Goal: Task Accomplishment & Management: Manage account settings

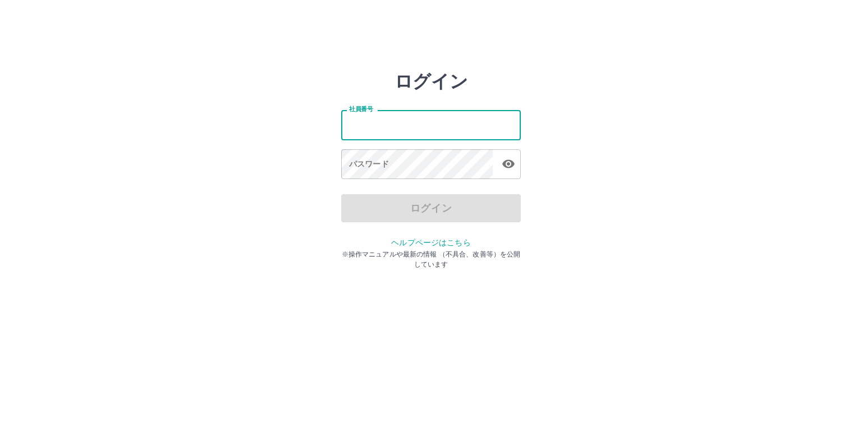
click at [374, 123] on input "社員番号" at bounding box center [431, 125] width 180 height 30
type input "*******"
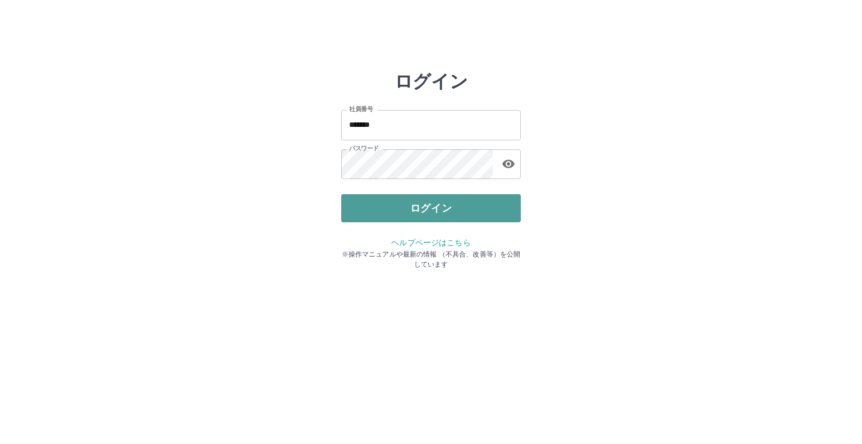
click at [514, 220] on button "ログイン" at bounding box center [431, 208] width 180 height 28
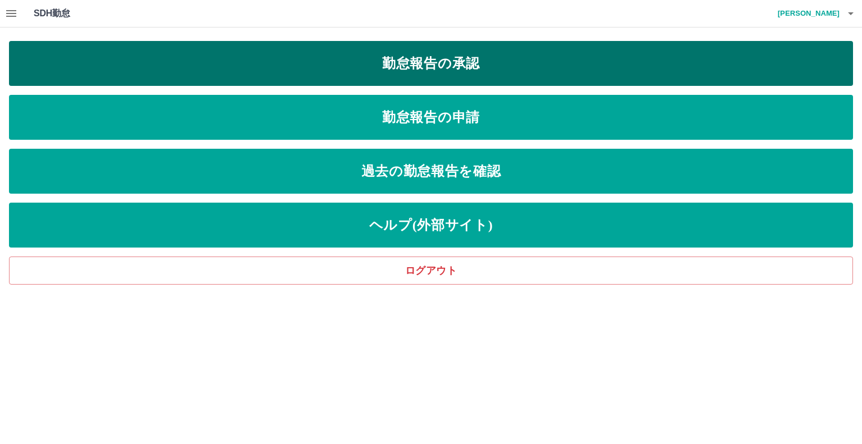
click at [435, 67] on link "勤怠報告の承認" at bounding box center [431, 63] width 844 height 45
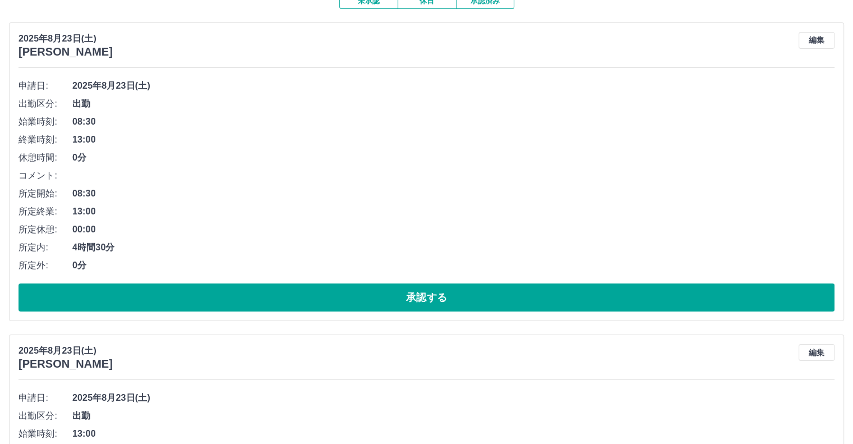
scroll to position [112, 0]
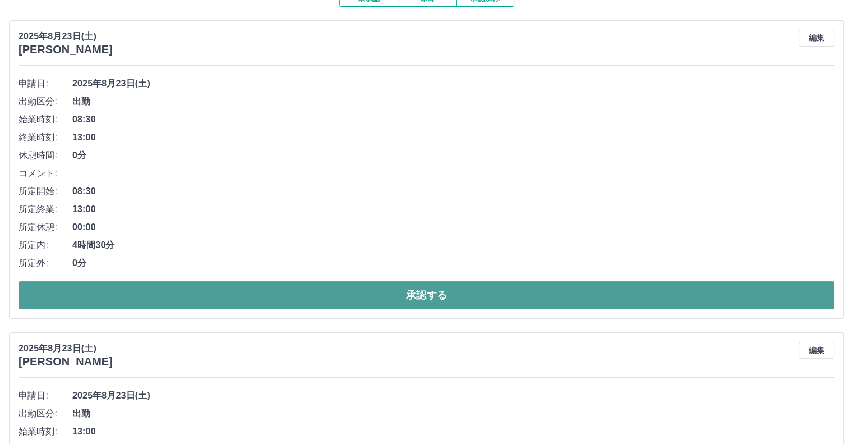
click at [412, 296] on button "承認する" at bounding box center [427, 295] width 816 height 28
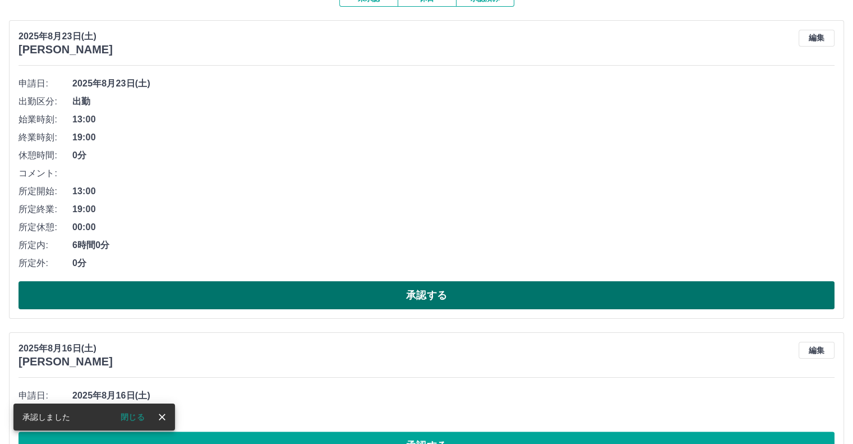
click at [415, 295] on button "承認する" at bounding box center [427, 295] width 816 height 28
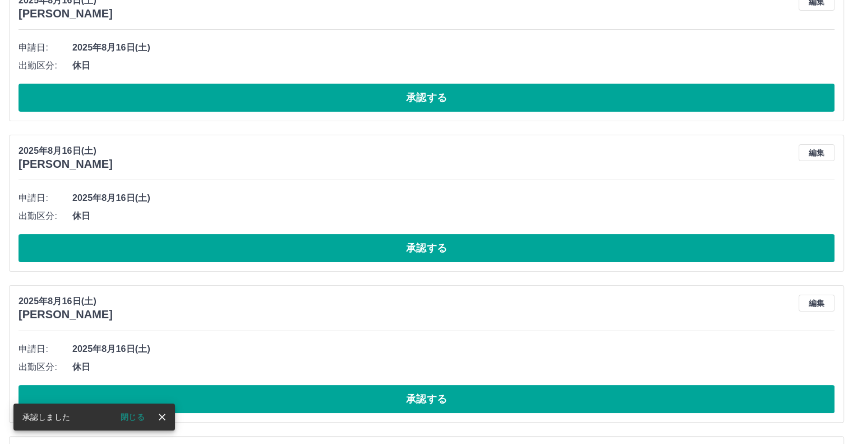
scroll to position [168, 0]
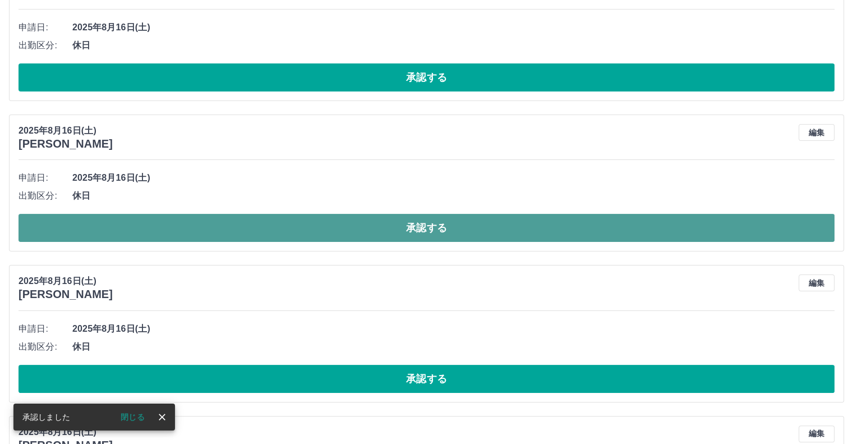
click at [394, 231] on button "承認する" at bounding box center [427, 228] width 816 height 28
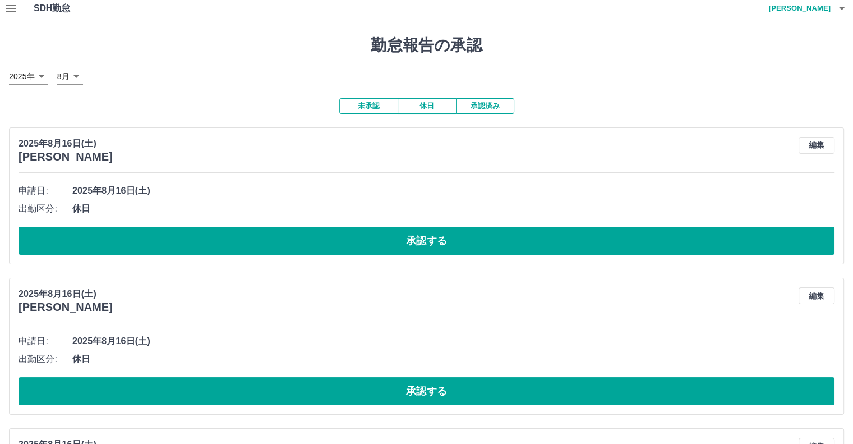
scroll to position [0, 0]
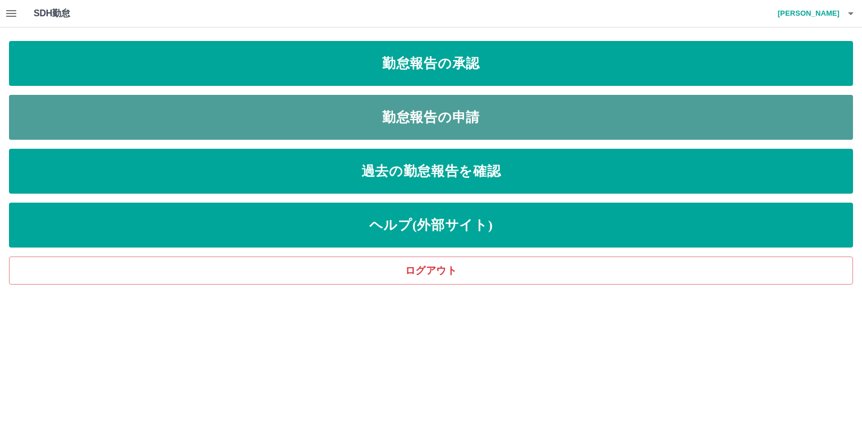
click at [399, 113] on link "勤怠報告の申請" at bounding box center [431, 117] width 844 height 45
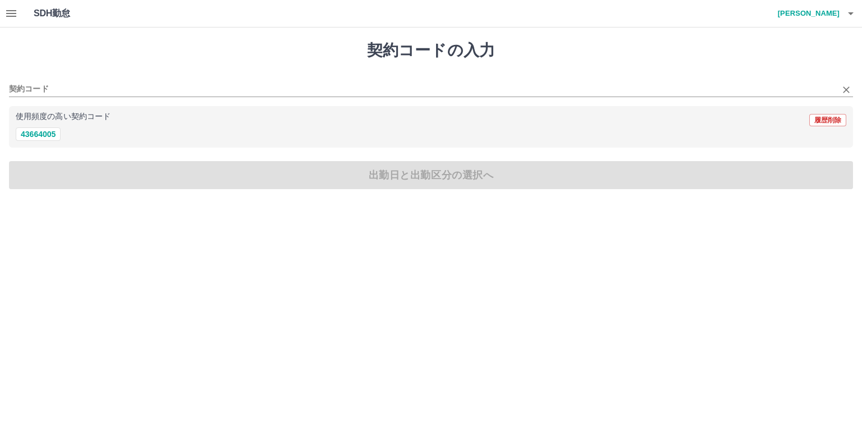
click at [131, 75] on div "契約コード" at bounding box center [431, 85] width 844 height 24
click at [43, 136] on button "43664005" at bounding box center [38, 133] width 45 height 13
type input "********"
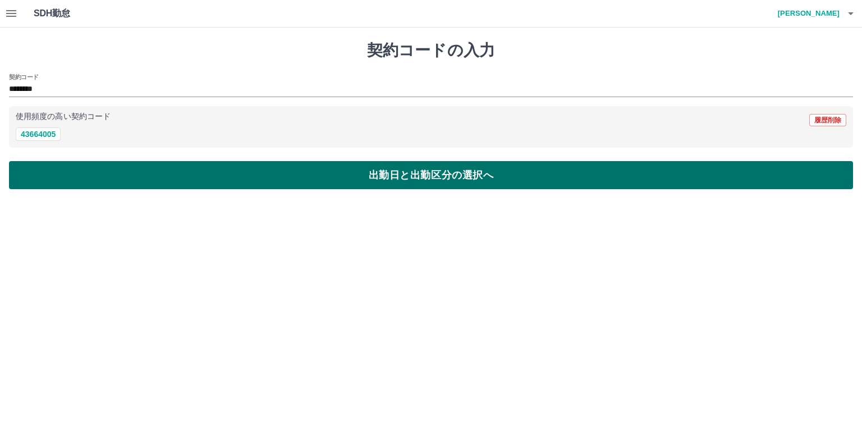
click at [198, 186] on button "出勤日と出勤区分の選択へ" at bounding box center [431, 175] width 844 height 28
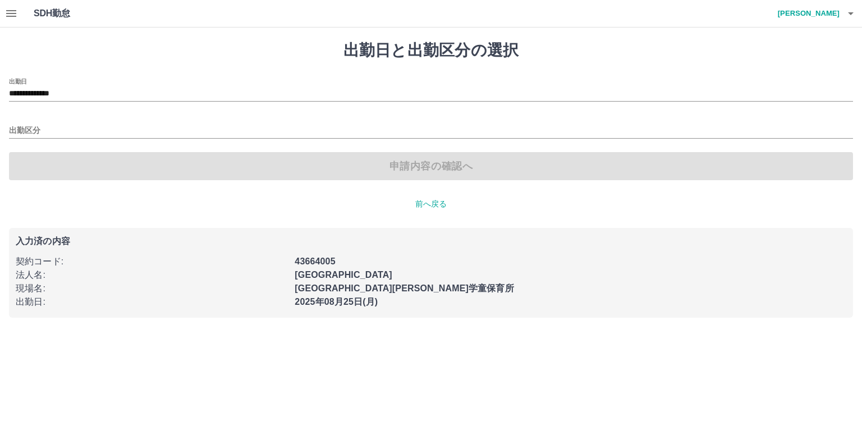
click at [103, 113] on div "**********" at bounding box center [431, 129] width 844 height 102
click at [103, 123] on div "出勤区分" at bounding box center [431, 127] width 844 height 24
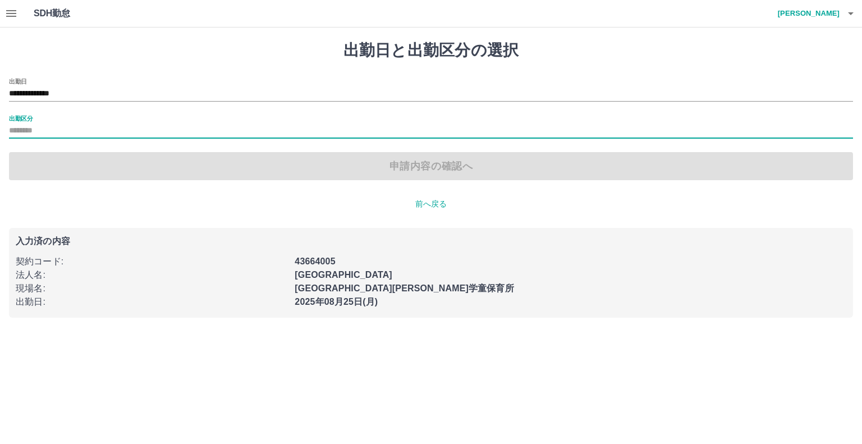
click at [96, 131] on input "出勤区分" at bounding box center [431, 131] width 844 height 14
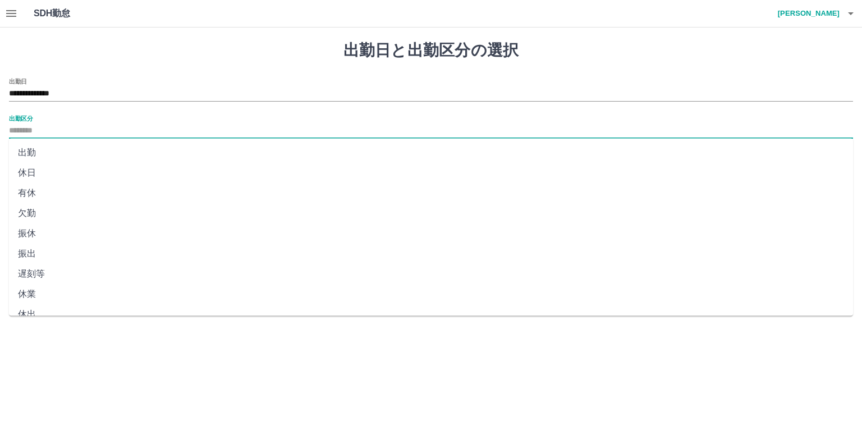
click at [81, 153] on li "出勤" at bounding box center [431, 152] width 844 height 20
type input "**"
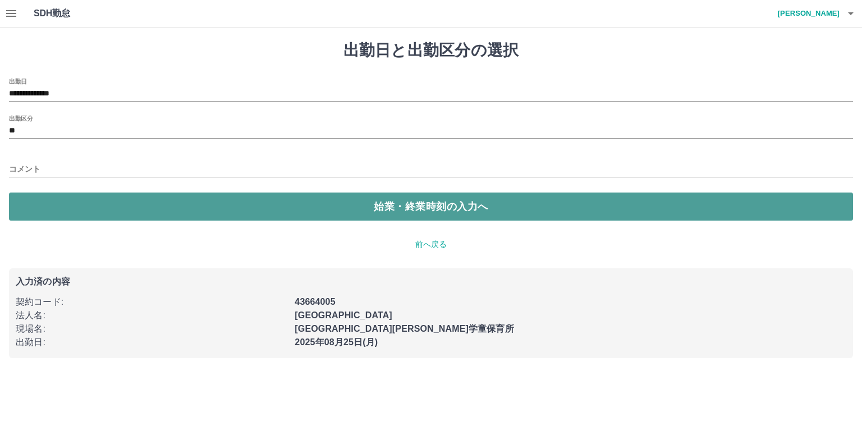
click at [113, 203] on button "始業・終業時刻の入力へ" at bounding box center [431, 206] width 844 height 28
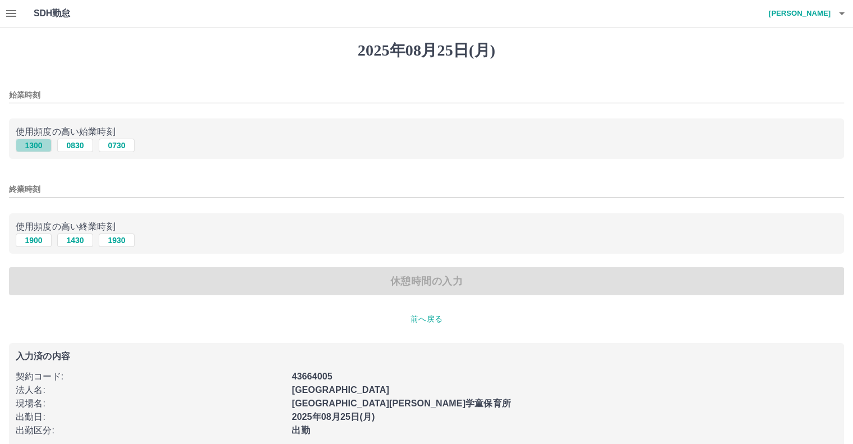
click at [45, 148] on button "1300" at bounding box center [34, 145] width 36 height 13
type input "****"
click at [33, 237] on button "1900" at bounding box center [34, 239] width 36 height 13
type input "****"
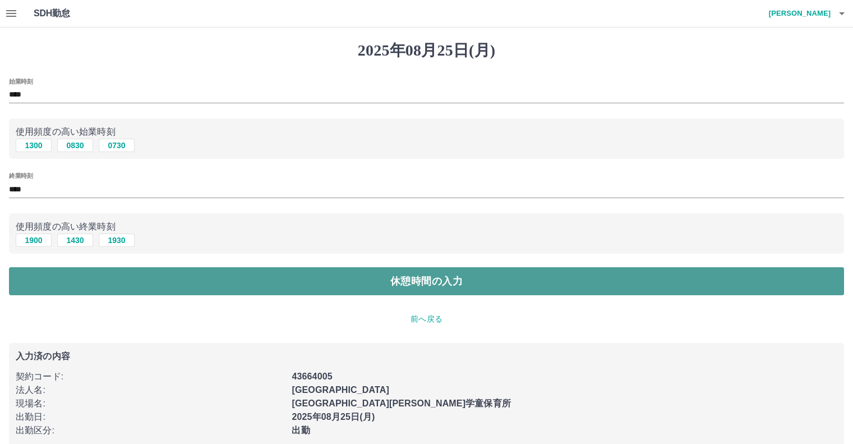
click at [87, 281] on button "休憩時間の入力" at bounding box center [426, 281] width 835 height 28
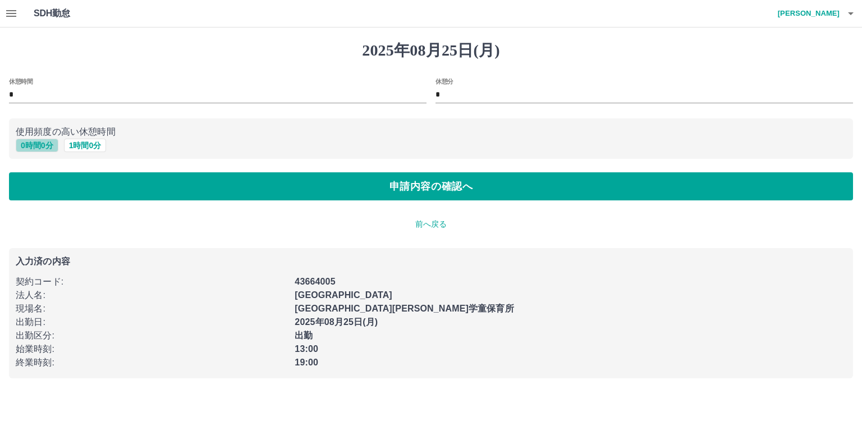
click at [45, 148] on button "0 時間 0 分" at bounding box center [37, 145] width 43 height 13
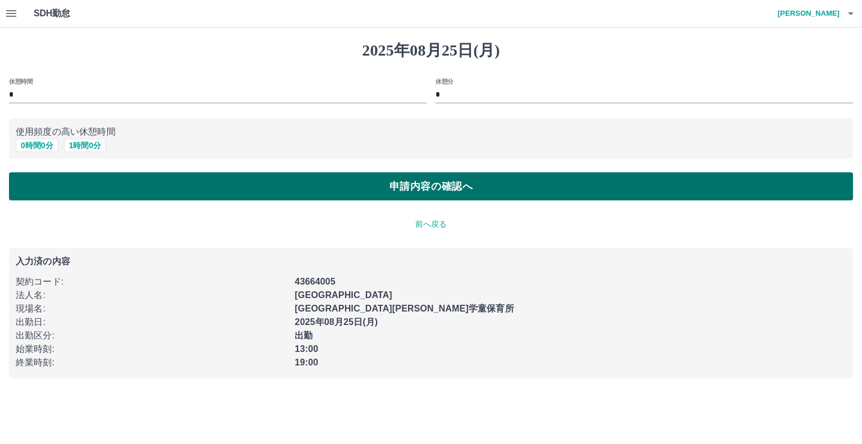
click at [296, 182] on button "申請内容の確認へ" at bounding box center [431, 186] width 844 height 28
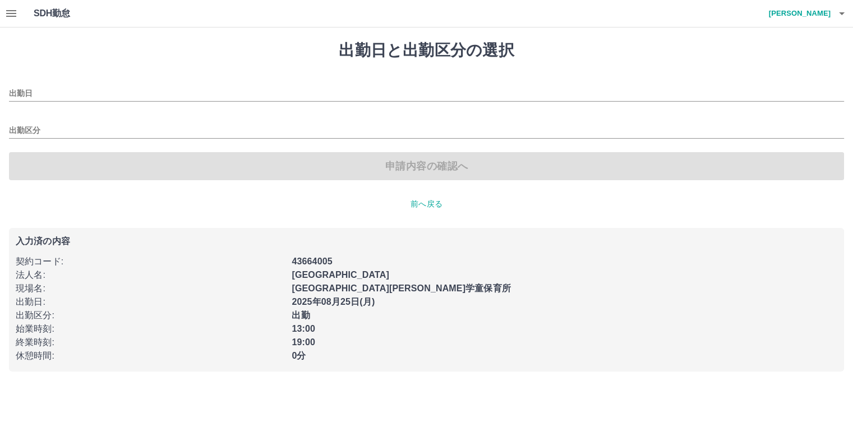
type input "**********"
type input "**"
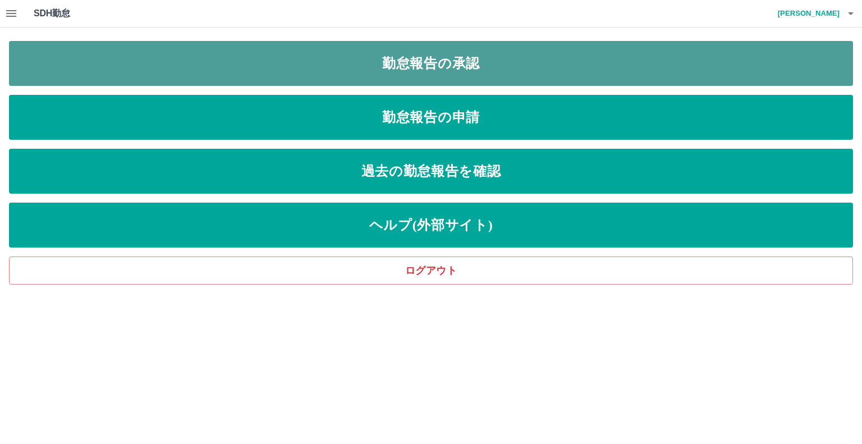
click at [407, 67] on link "勤怠報告の承認" at bounding box center [431, 63] width 844 height 45
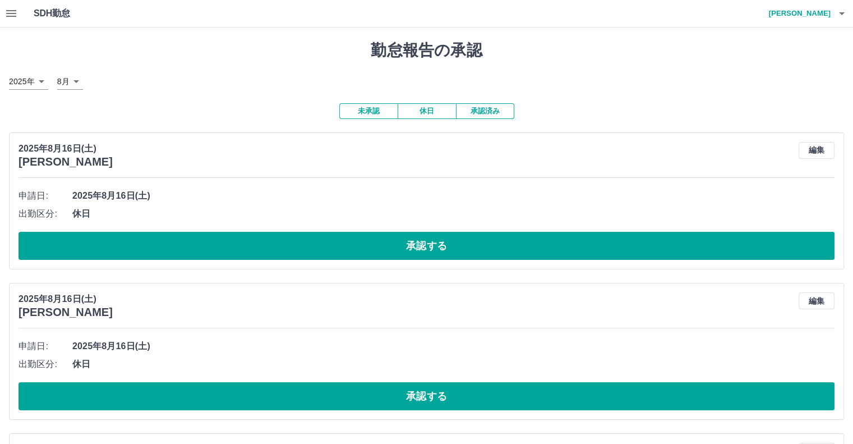
click at [487, 109] on button "承認済み" at bounding box center [485, 111] width 58 height 16
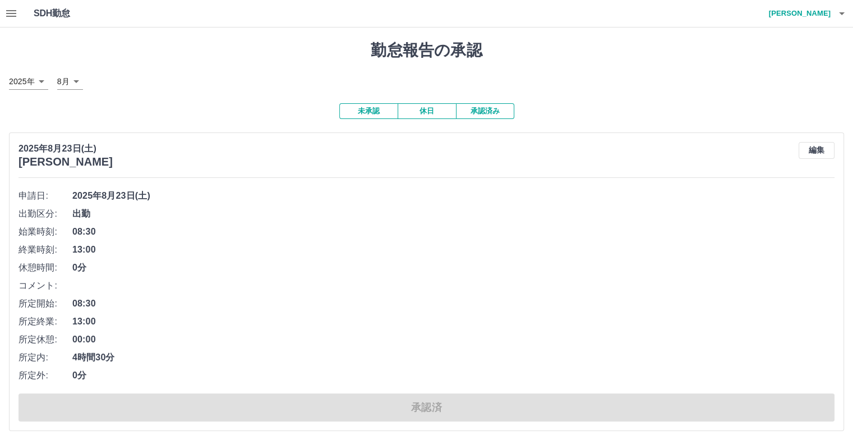
click at [379, 113] on button "未承認" at bounding box center [368, 111] width 58 height 16
click at [369, 110] on button "未承認" at bounding box center [368, 111] width 58 height 16
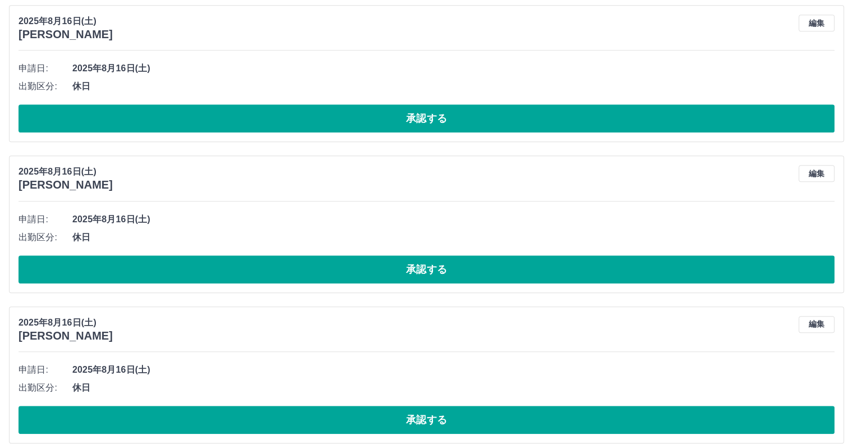
scroll to position [393, 0]
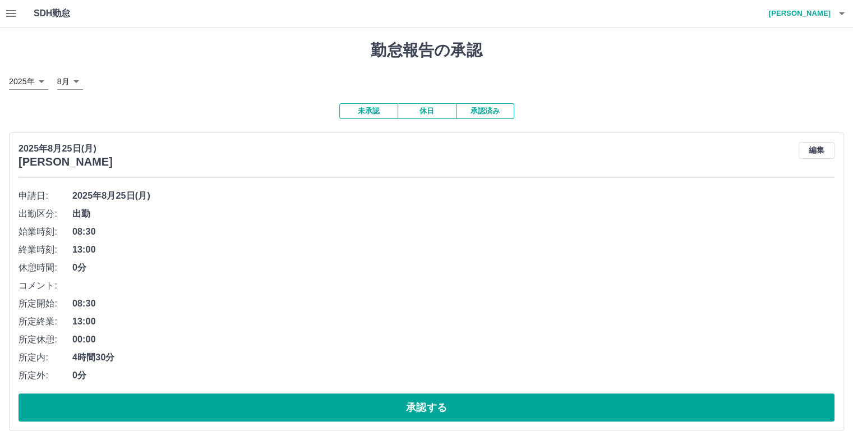
click at [420, 109] on button "休日" at bounding box center [427, 111] width 58 height 16
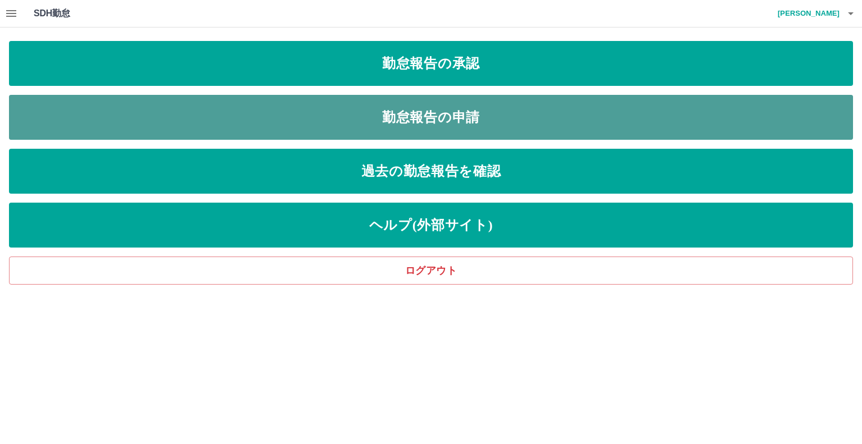
click at [416, 118] on link "勤怠報告の申請" at bounding box center [431, 117] width 844 height 45
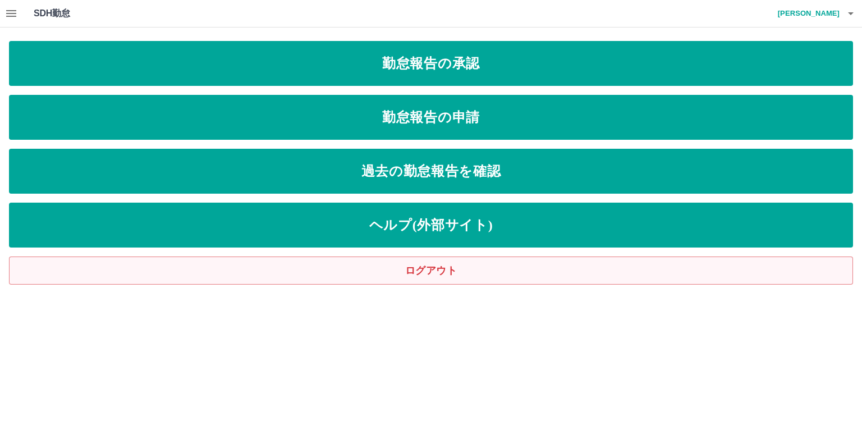
click at [444, 269] on link "ログアウト" at bounding box center [431, 270] width 844 height 28
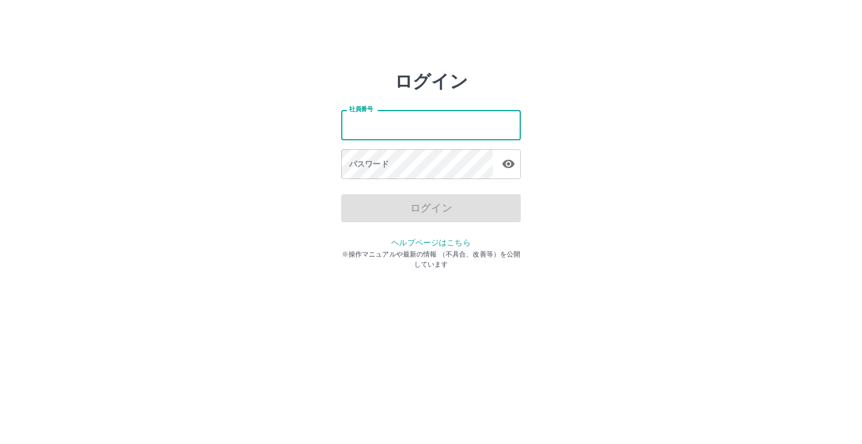
click at [425, 116] on input "社員番号" at bounding box center [431, 125] width 180 height 30
type input "*******"
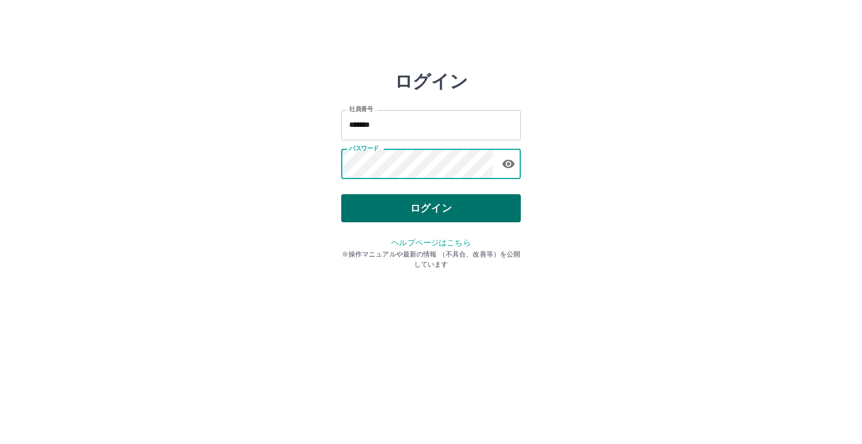
click at [441, 208] on button "ログイン" at bounding box center [431, 208] width 180 height 28
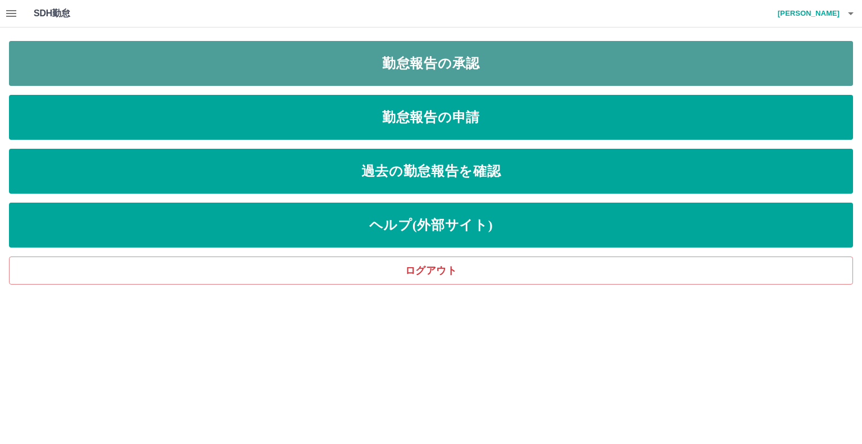
click at [374, 53] on link "勤怠報告の承認" at bounding box center [431, 63] width 844 height 45
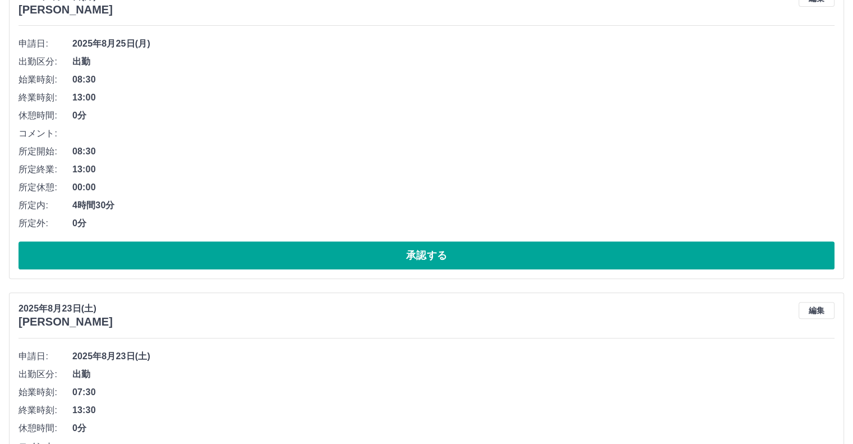
scroll to position [617, 0]
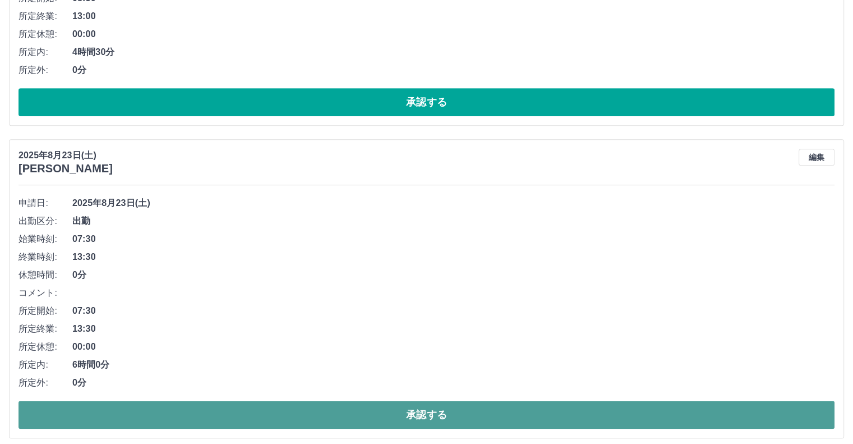
click at [343, 418] on button "承認する" at bounding box center [427, 415] width 816 height 28
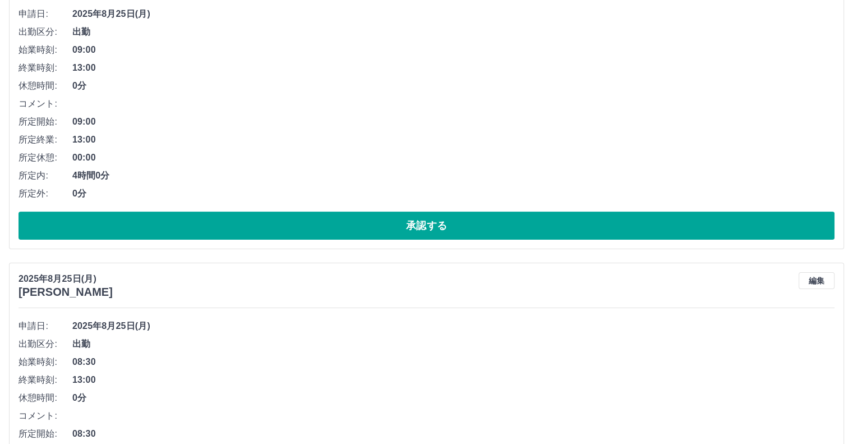
scroll to position [224, 0]
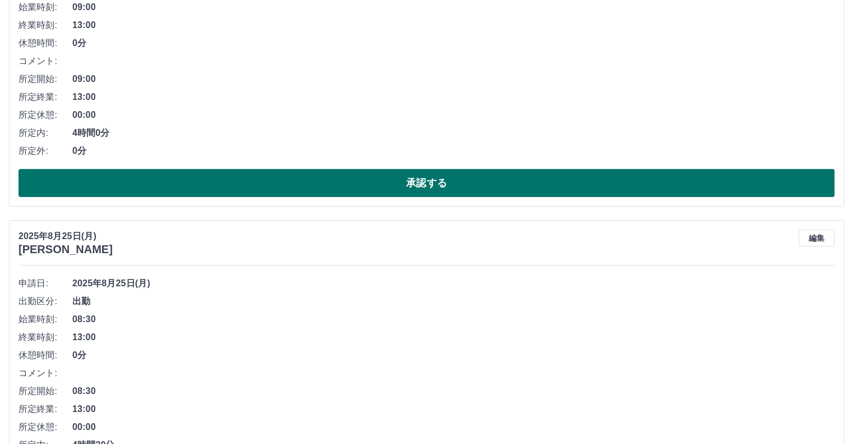
click at [114, 182] on button "承認する" at bounding box center [427, 183] width 816 height 28
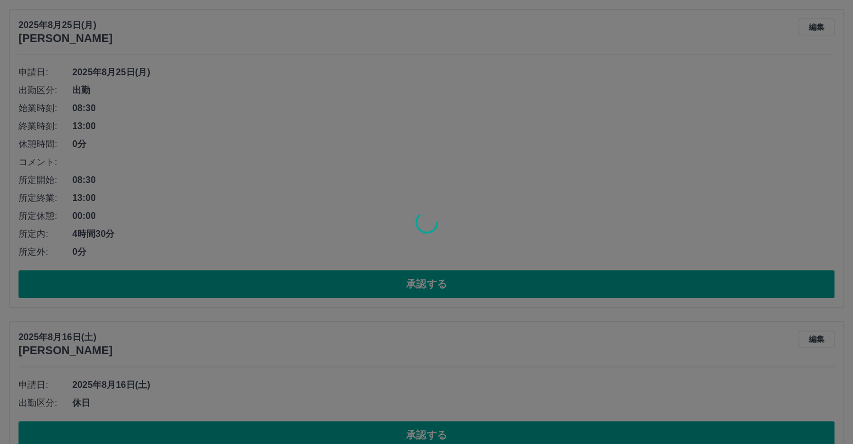
scroll to position [449, 0]
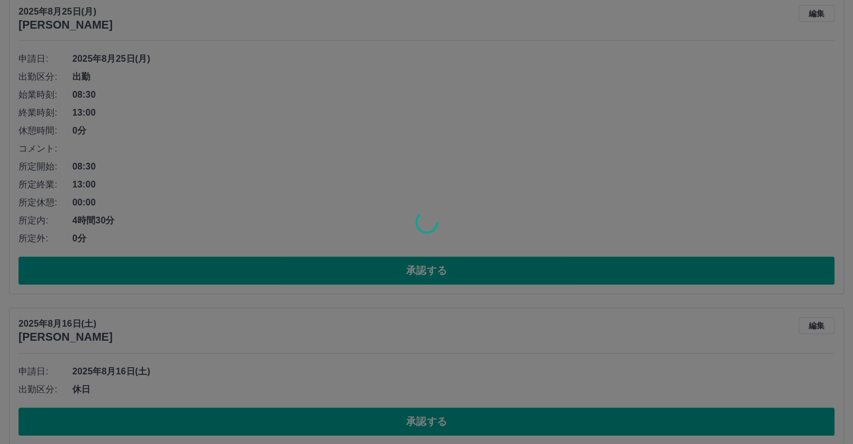
click at [178, 264] on div at bounding box center [426, 222] width 853 height 444
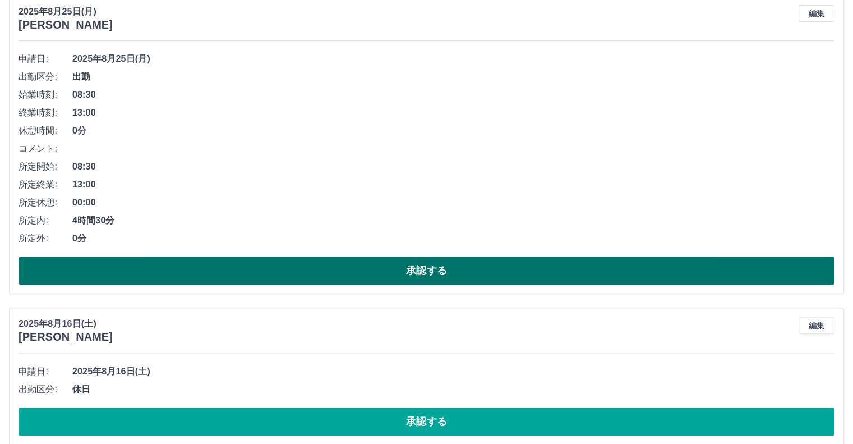
click at [196, 269] on button "承認する" at bounding box center [427, 270] width 816 height 28
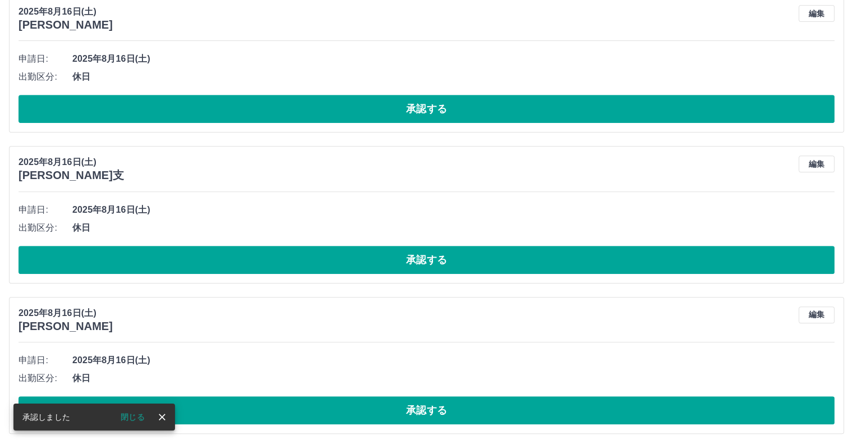
scroll to position [137, 0]
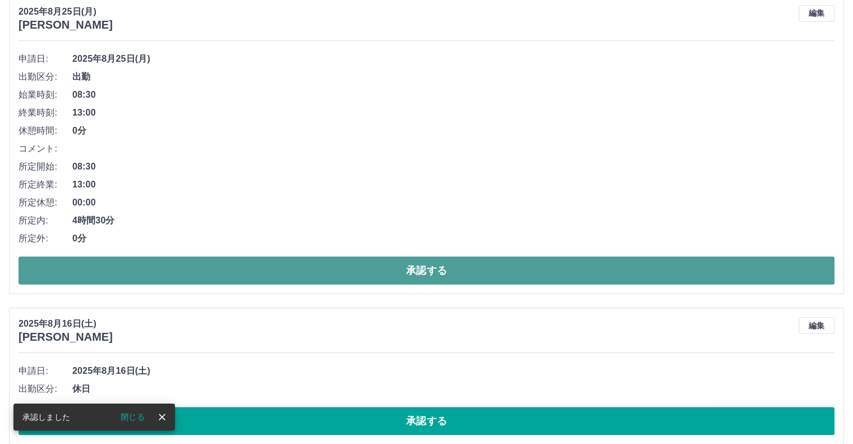
click at [337, 275] on button "承認する" at bounding box center [427, 270] width 816 height 28
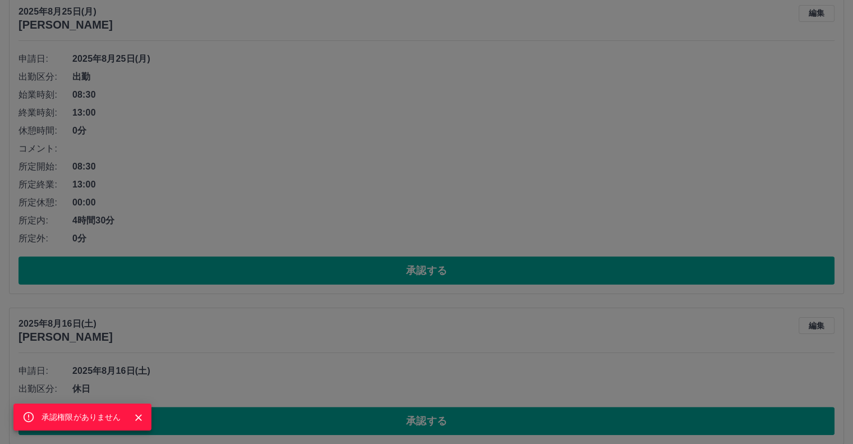
click at [144, 415] on icon "Close" at bounding box center [138, 417] width 11 height 11
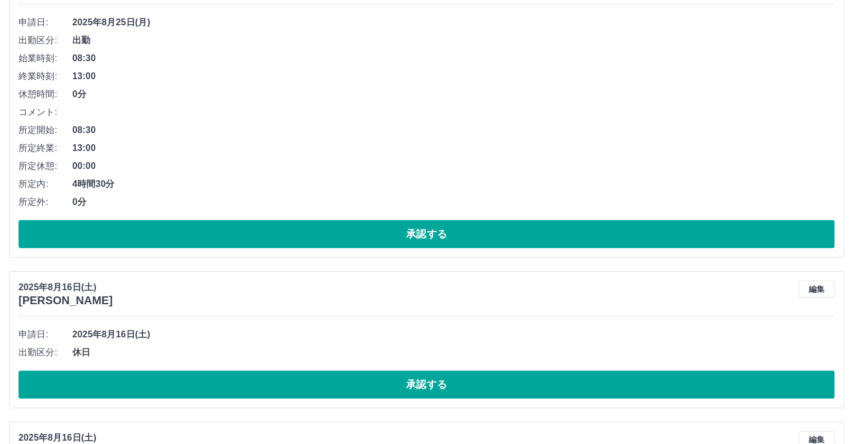
scroll to position [112, 0]
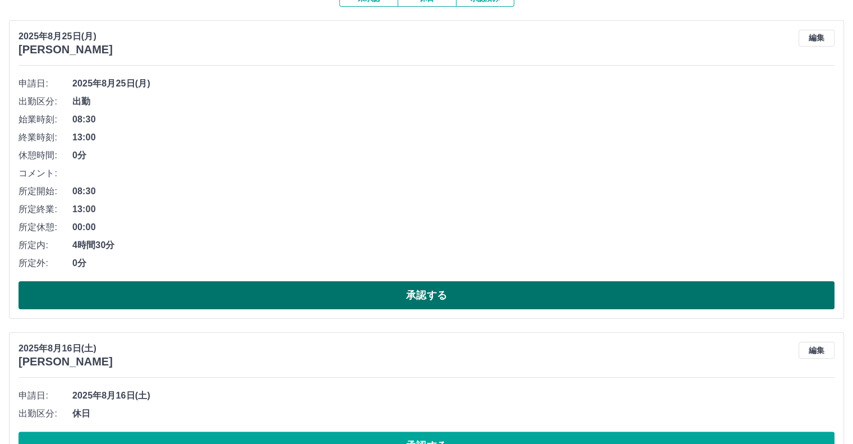
click at [400, 297] on button "承認する" at bounding box center [427, 295] width 816 height 28
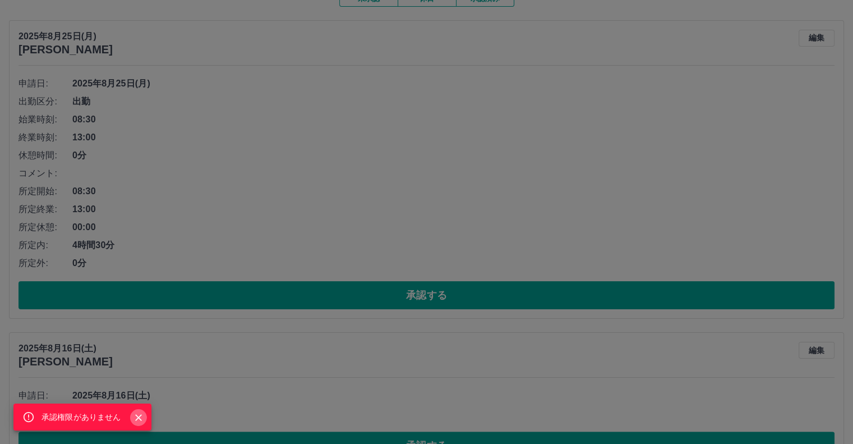
click at [144, 415] on button "Close" at bounding box center [138, 417] width 17 height 17
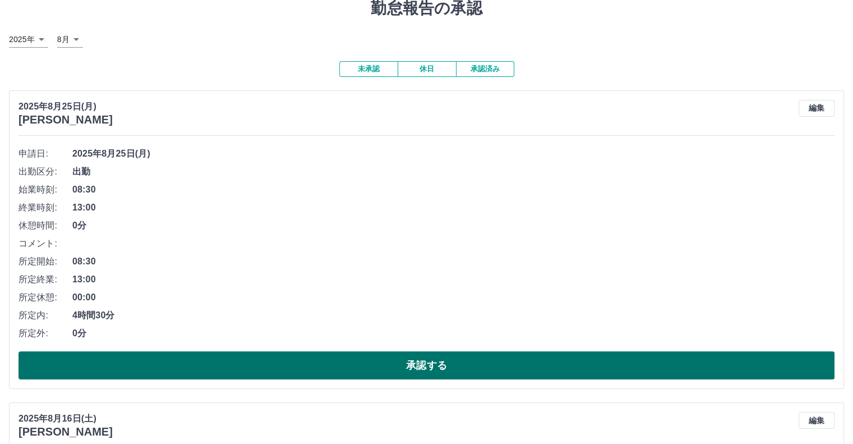
scroll to position [0, 0]
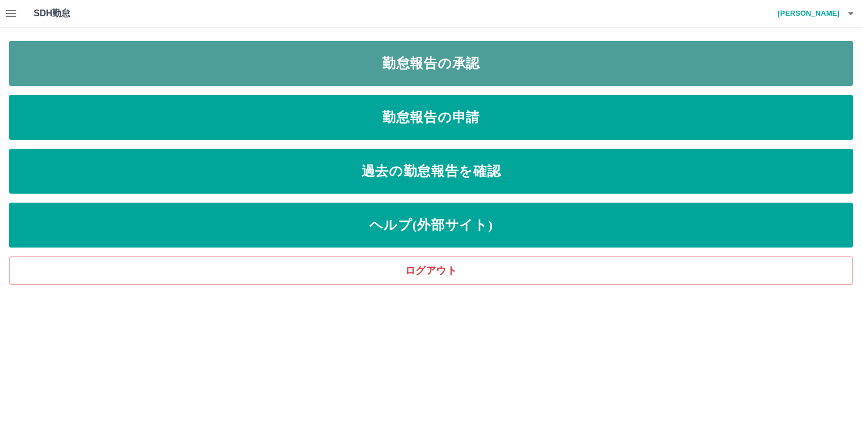
click at [265, 71] on link "勤怠報告の承認" at bounding box center [431, 63] width 844 height 45
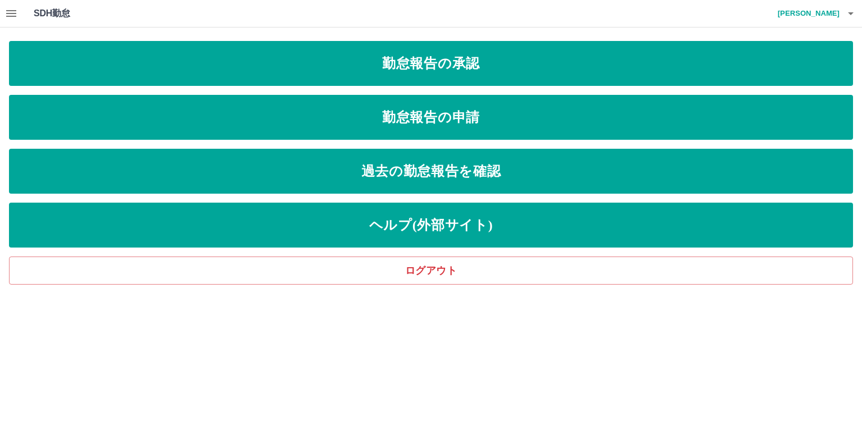
click at [361, 251] on div "勤怠報告の承認 勤怠報告の申請 過去の勤怠報告を確認 ヘルプ(外部サイト) ログアウト" at bounding box center [431, 162] width 844 height 243
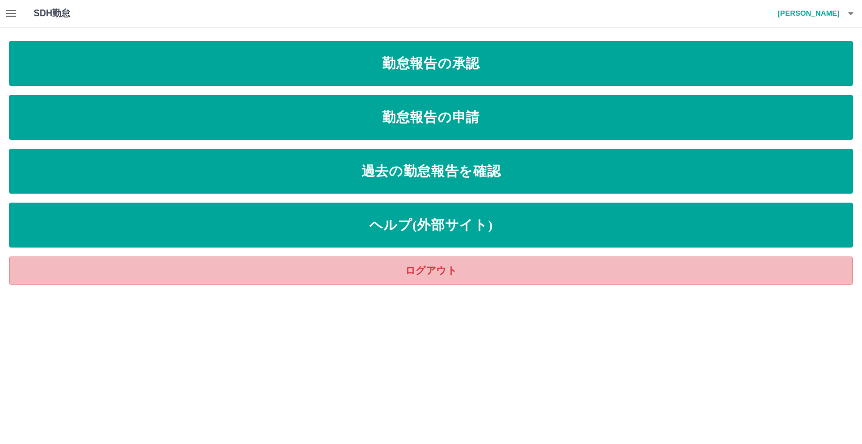
click at [366, 270] on link "ログアウト" at bounding box center [431, 270] width 844 height 28
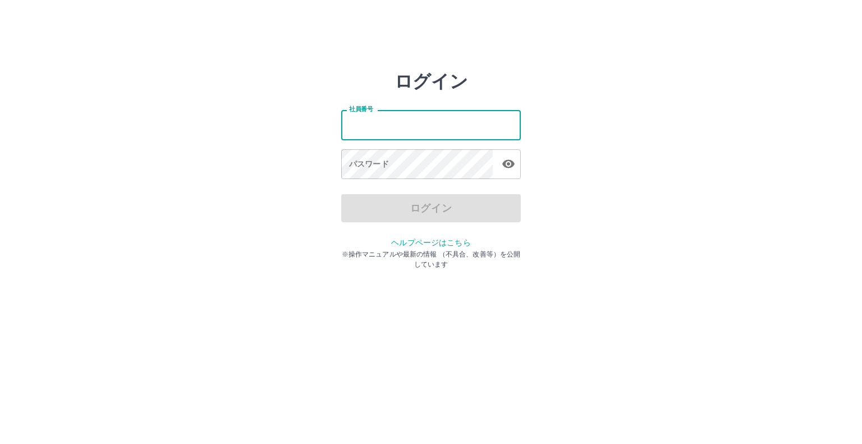
click at [370, 131] on input "社員番号" at bounding box center [431, 125] width 180 height 30
click at [309, 158] on div "ログイン 社員番号 社員番号 パスワード パスワード ログイン ヘルプページはこちら ※操作マニュアルや最新の情報 （不具合、改善等）を公開しています" at bounding box center [430, 161] width 673 height 180
